Goal: Information Seeking & Learning: Check status

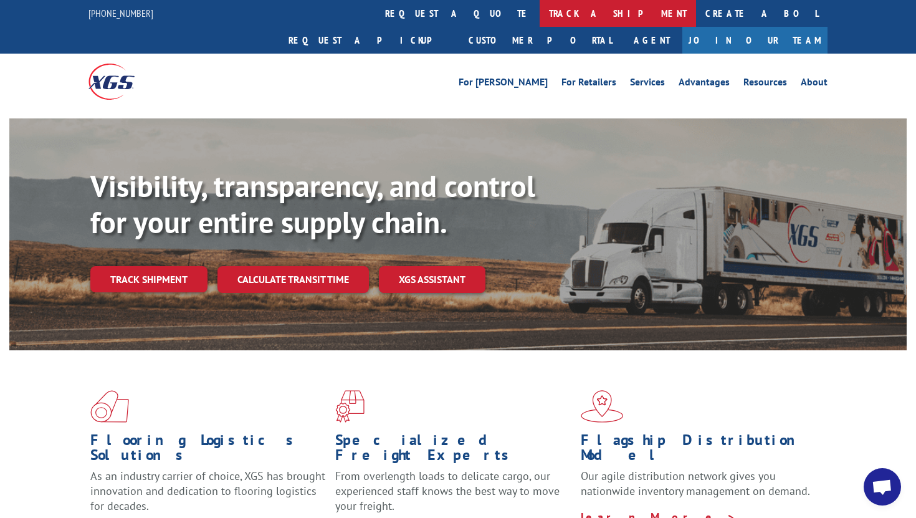
click at [539, 9] on link "track a shipment" at bounding box center [617, 13] width 156 height 27
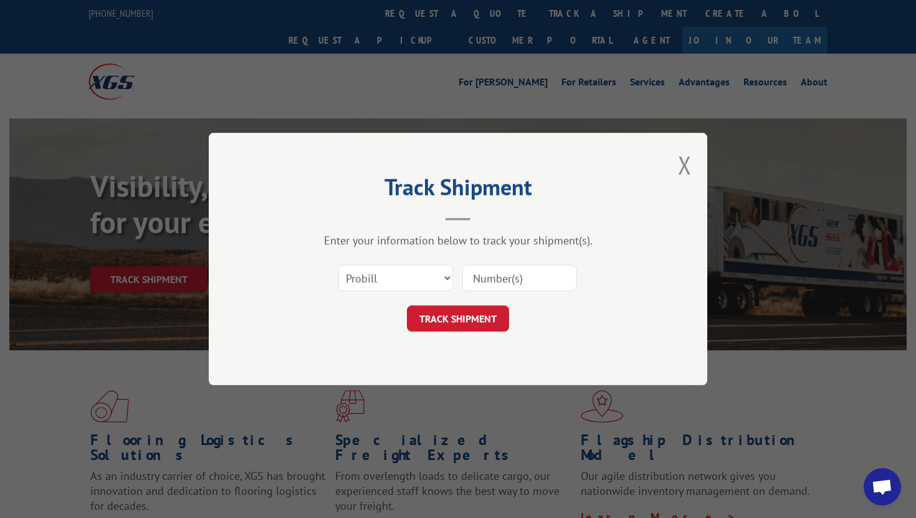
click at [503, 280] on input at bounding box center [519, 278] width 115 height 26
paste input "17667656"
type input "17667656"
click at [468, 304] on form "Select category... Probill BOL PO 17667656 TRACK SHIPMENT" at bounding box center [458, 294] width 374 height 74
click at [468, 314] on button "TRACK SHIPMENT" at bounding box center [458, 318] width 102 height 26
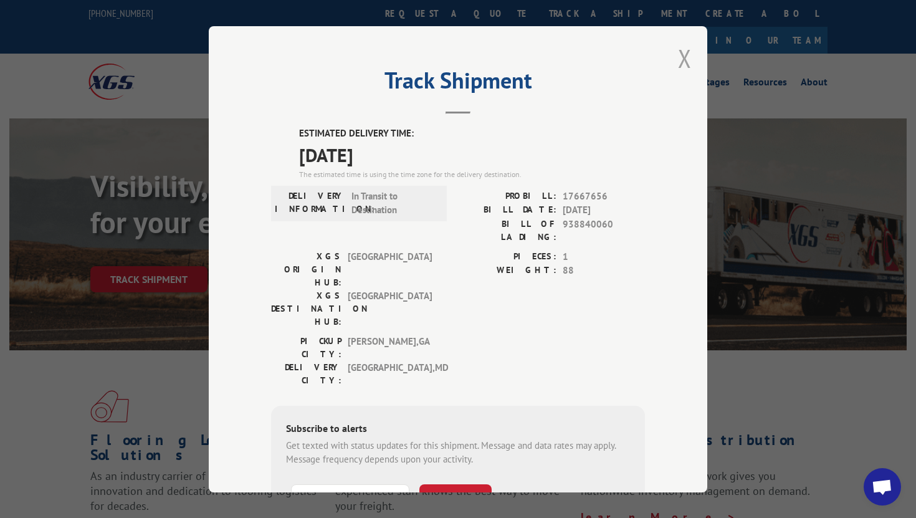
click at [691, 57] on div "Track Shipment ESTIMATED DELIVERY TIME: [DATE] The estimated time is using the …" at bounding box center [458, 259] width 498 height 466
click at [675, 55] on div "Track Shipment ESTIMATED DELIVERY TIME: [DATE] The estimated time is using the …" at bounding box center [458, 259] width 498 height 466
click at [681, 55] on button "Close modal" at bounding box center [685, 58] width 14 height 33
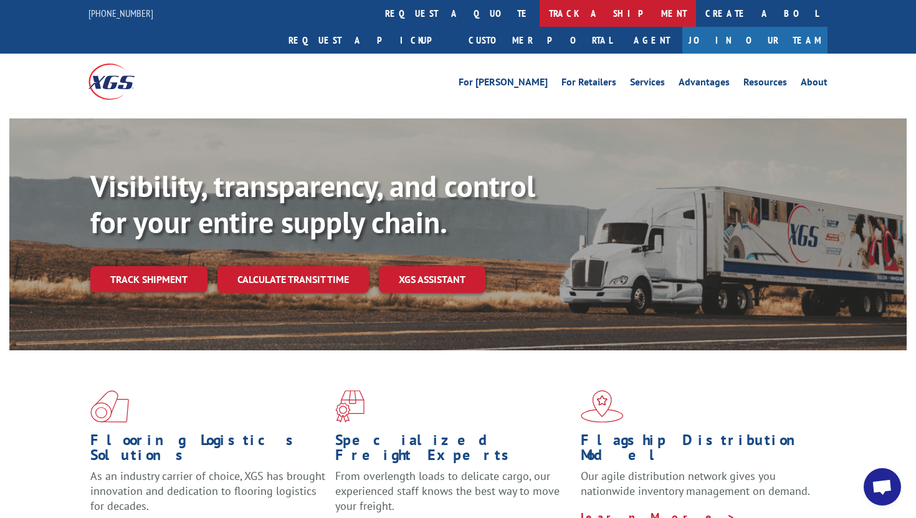
click at [539, 20] on link "track a shipment" at bounding box center [617, 13] width 156 height 27
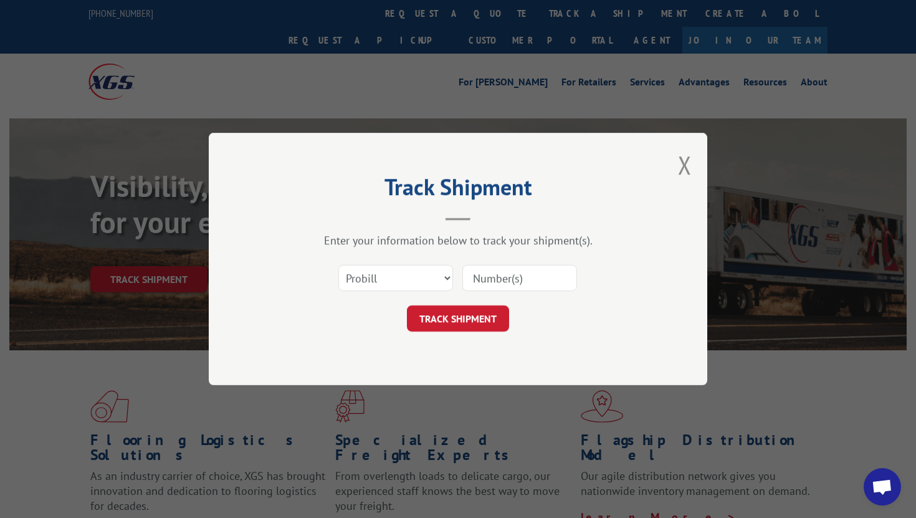
click at [495, 272] on input at bounding box center [519, 278] width 115 height 26
paste input "372874"
type input "372874"
click at [438, 269] on select "Select category... Probill BOL PO" at bounding box center [395, 278] width 115 height 26
drag, startPoint x: 442, startPoint y: 316, endPoint x: 414, endPoint y: 209, distance: 110.7
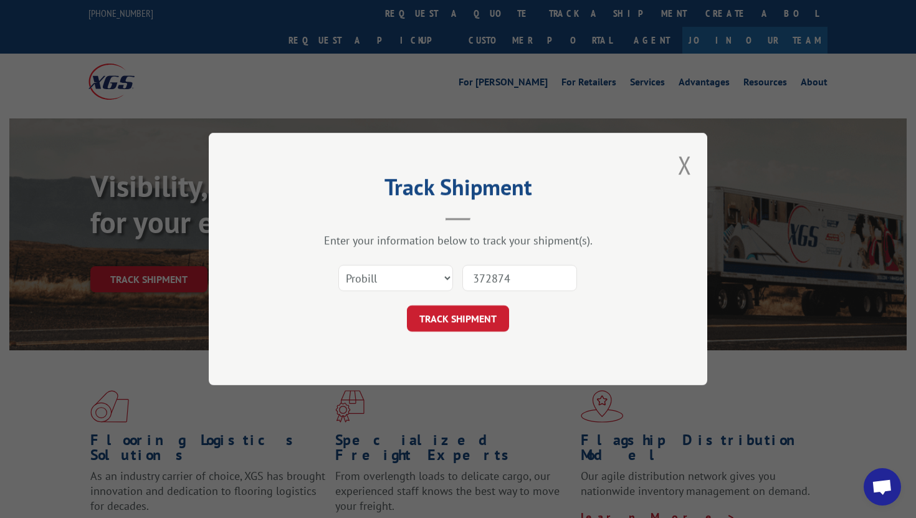
click at [414, 209] on div "Track Shipment Enter your information below to track your shipment(s). Select c…" at bounding box center [458, 259] width 498 height 252
click at [403, 287] on select "Select category... Probill BOL PO" at bounding box center [395, 278] width 115 height 26
select select "bol"
click at [338, 265] on select "Select category... Probill BOL PO" at bounding box center [395, 278] width 115 height 26
click at [432, 309] on button "TRACK SHIPMENT" at bounding box center [458, 318] width 102 height 26
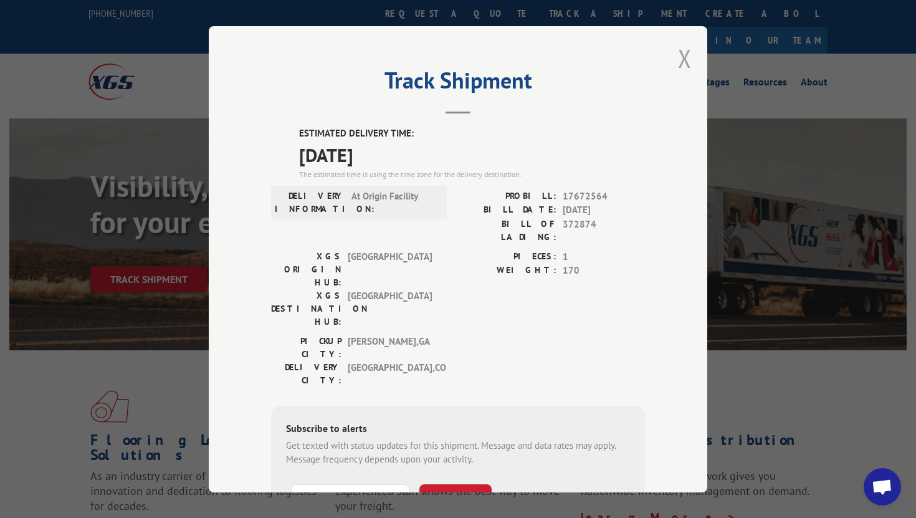
click at [686, 62] on button "Close modal" at bounding box center [685, 58] width 14 height 33
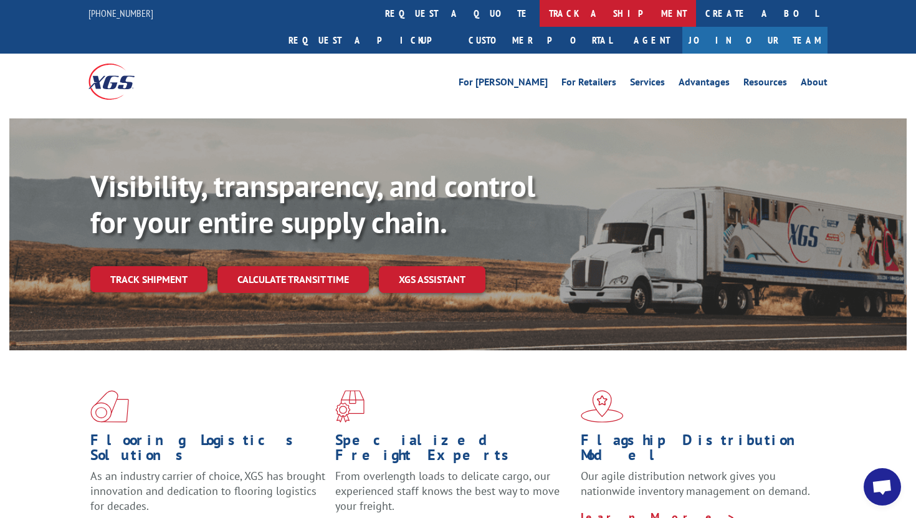
click at [539, 9] on link "track a shipment" at bounding box center [617, 13] width 156 height 27
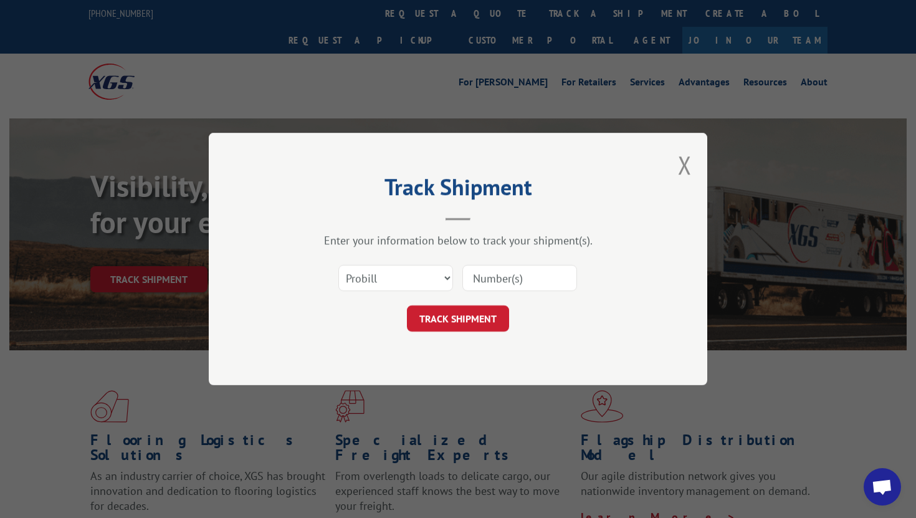
click at [495, 272] on input at bounding box center [519, 278] width 115 height 26
paste input "164708"
type input "164708"
click button "TRACK SHIPMENT" at bounding box center [458, 318] width 102 height 26
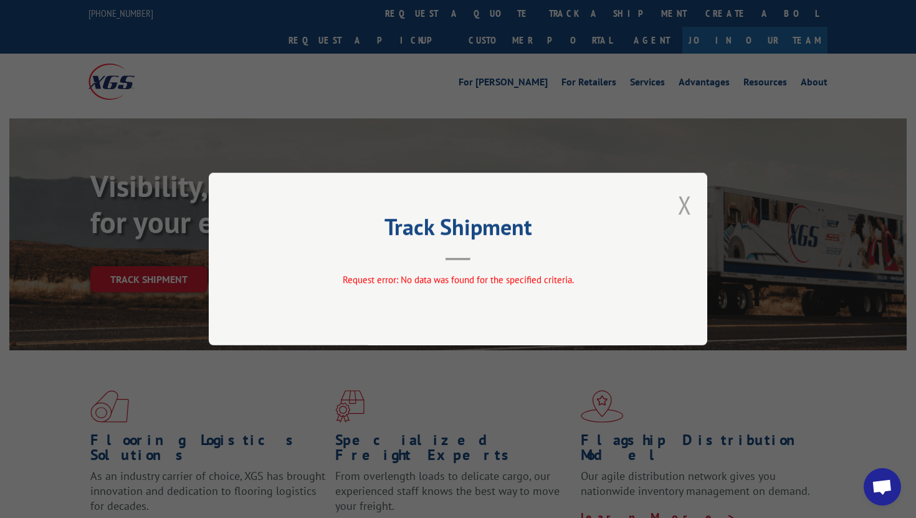
click at [681, 202] on button "Close modal" at bounding box center [685, 204] width 14 height 33
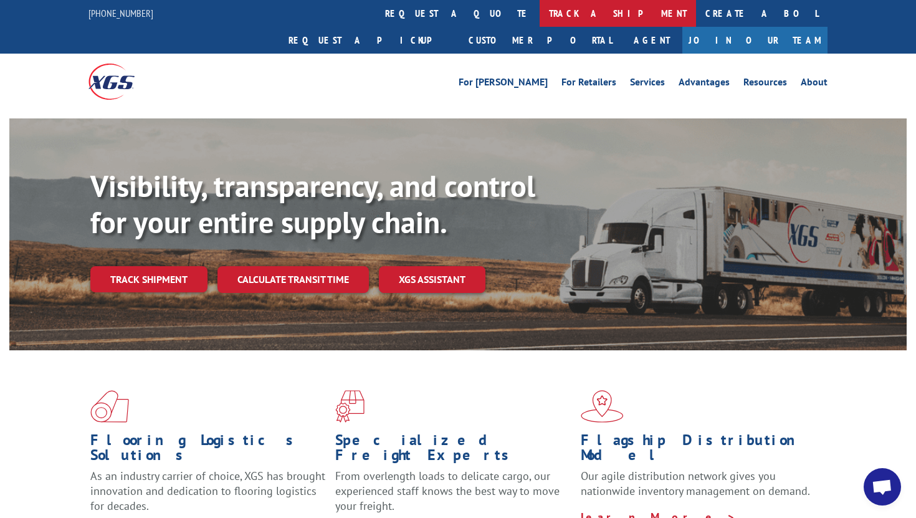
click at [539, 16] on link "track a shipment" at bounding box center [617, 13] width 156 height 27
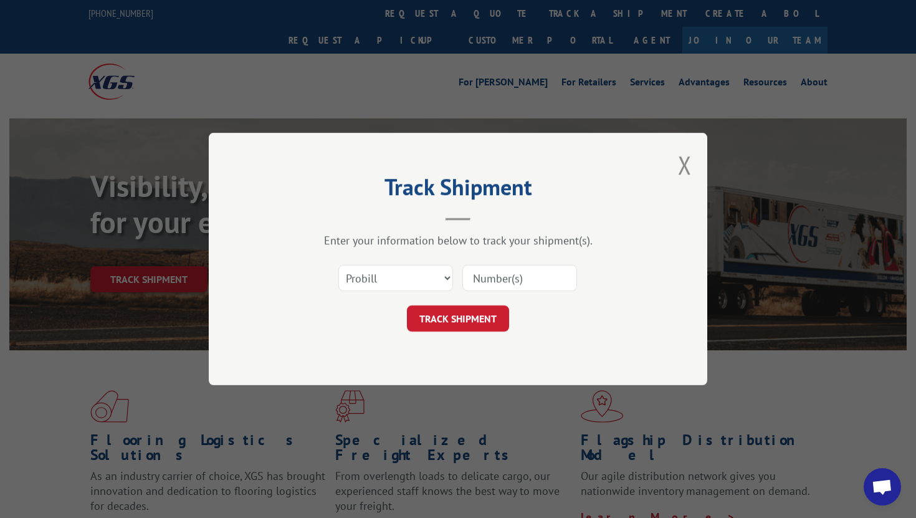
click at [510, 276] on input at bounding box center [519, 278] width 115 height 26
paste input "17673163"
type input "17673163"
click button "TRACK SHIPMENT" at bounding box center [458, 318] width 102 height 26
